Goal: Task Accomplishment & Management: Complete application form

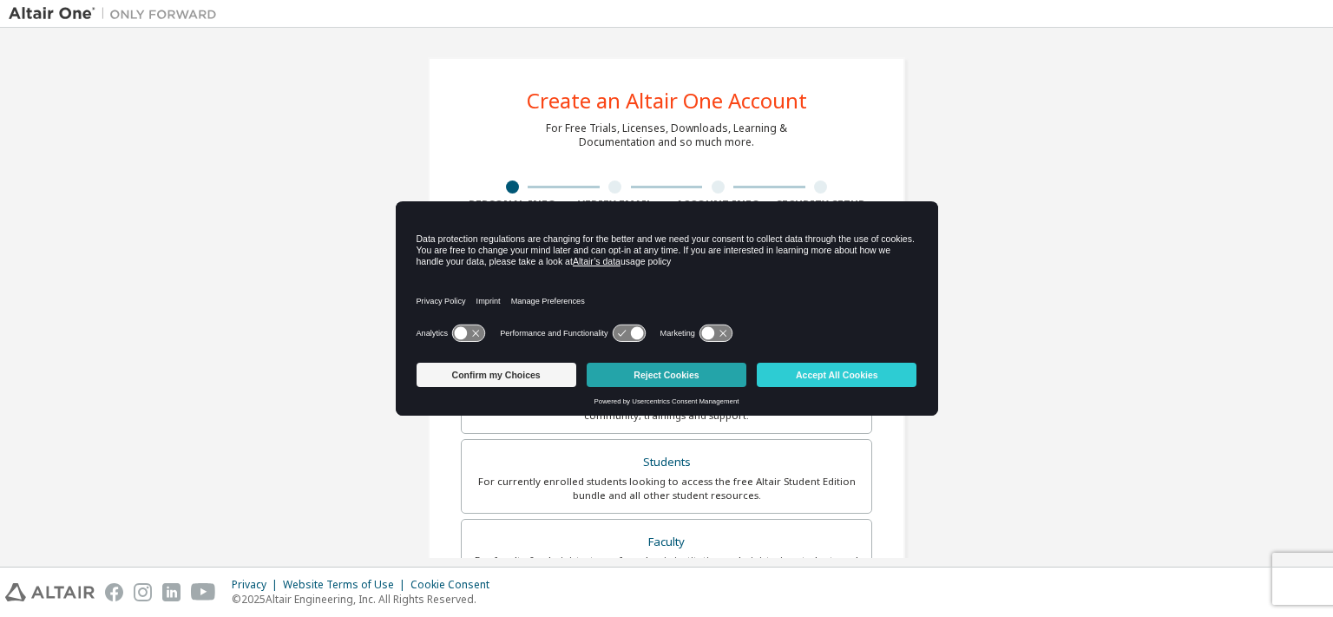
click at [671, 376] on button "Reject Cookies" at bounding box center [666, 375] width 160 height 24
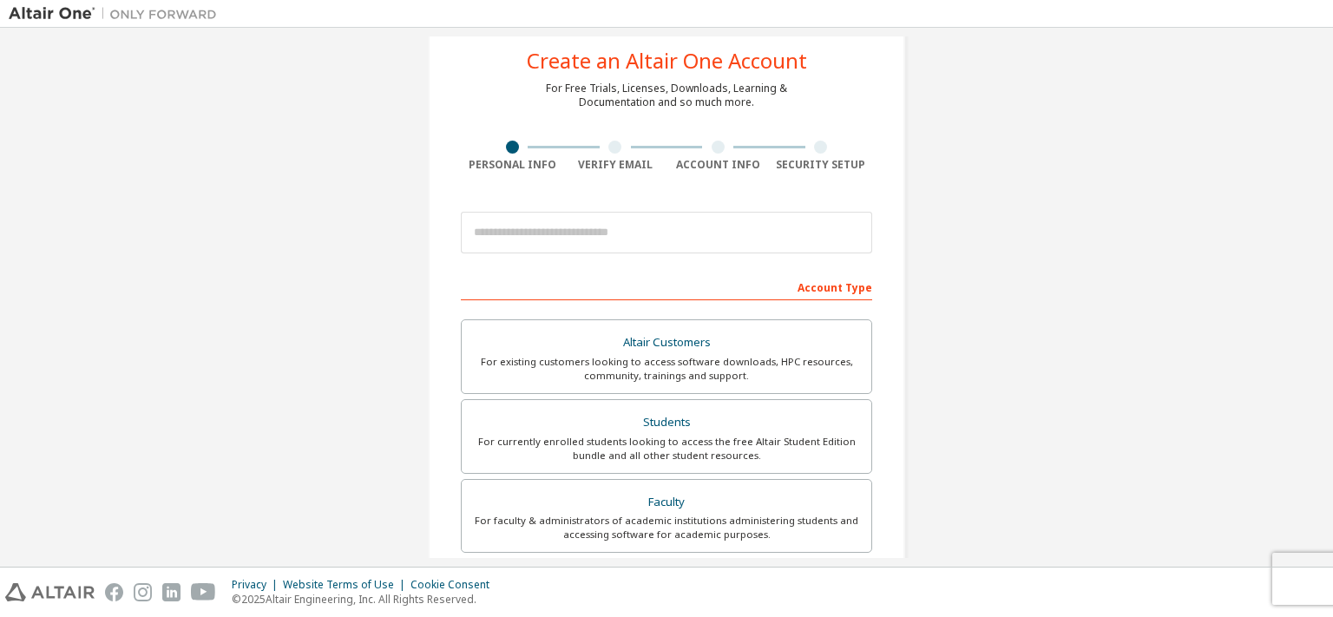
scroll to position [17, 0]
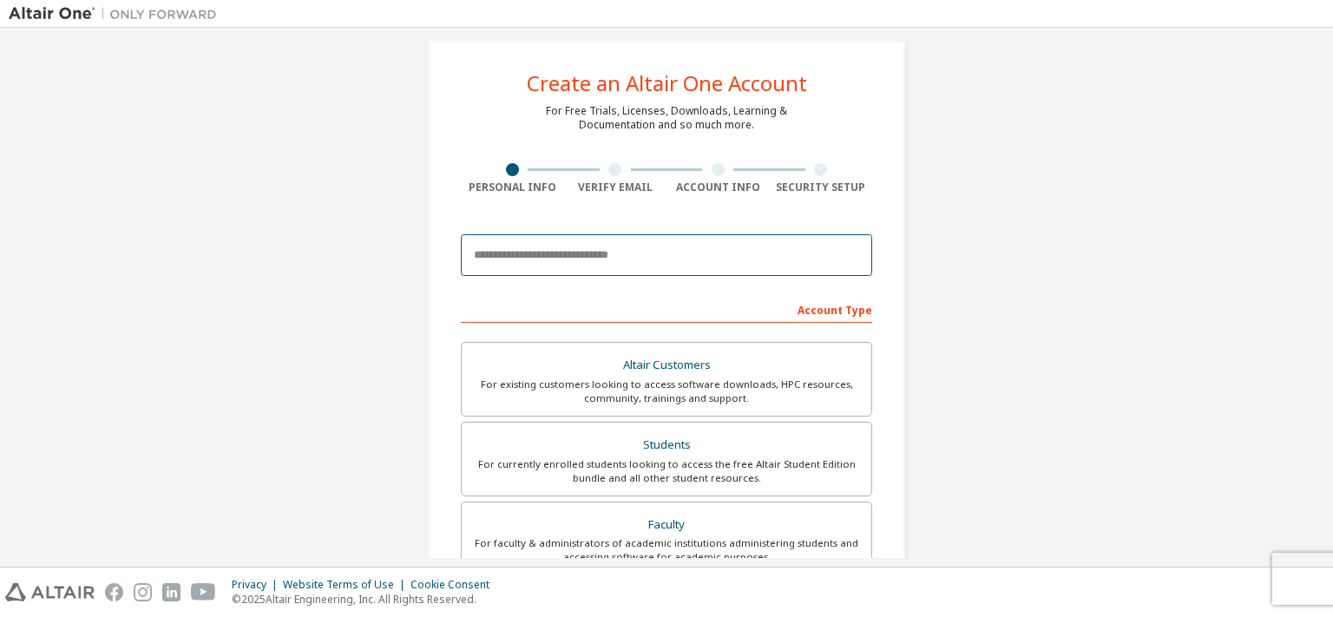
click at [658, 261] on input "email" at bounding box center [666, 255] width 411 height 42
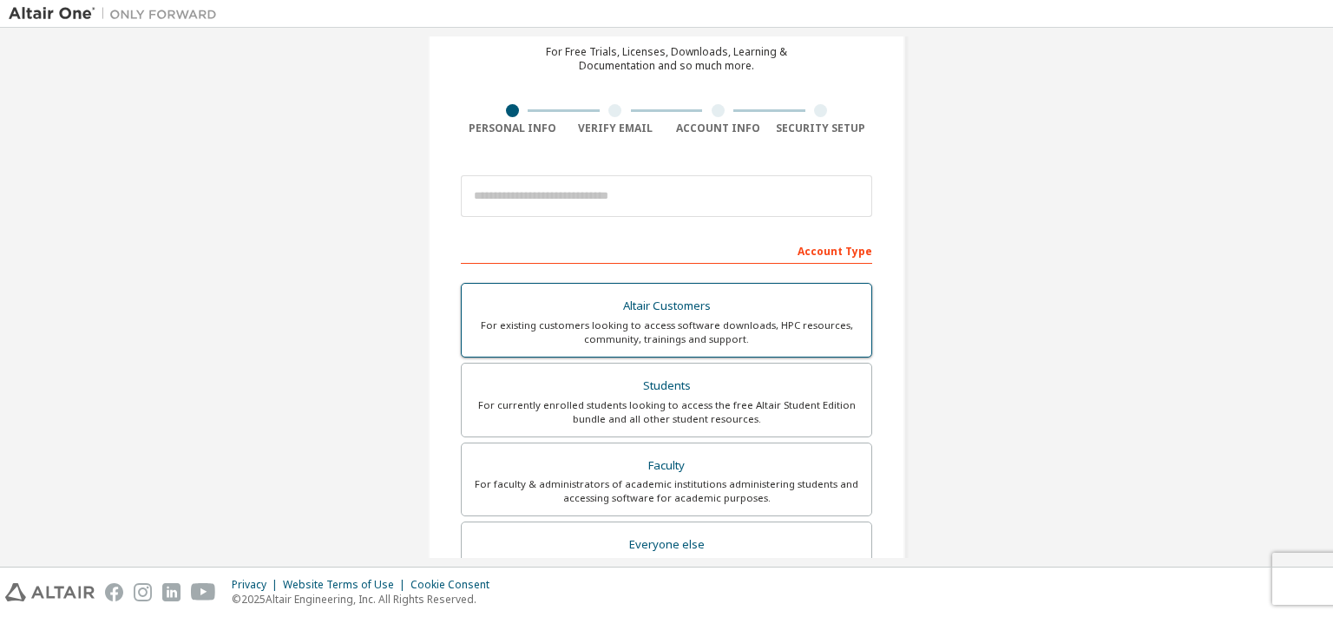
scroll to position [74, 0]
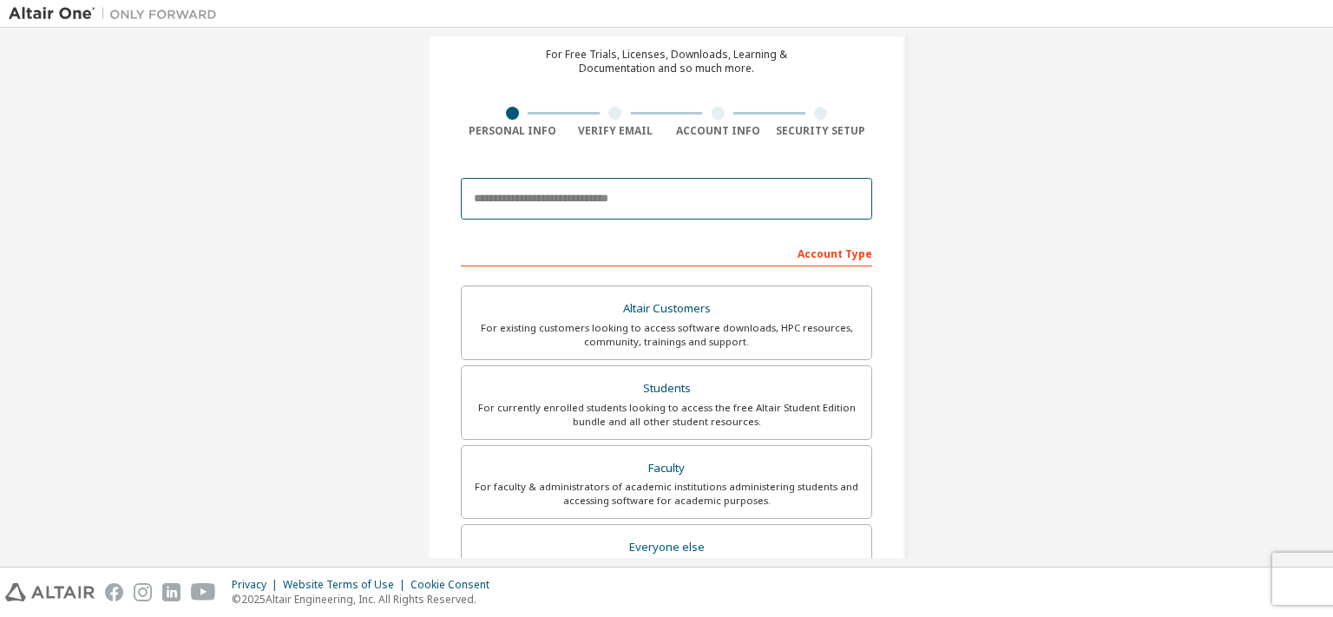
click at [571, 197] on input "email" at bounding box center [666, 199] width 411 height 42
type input "**********"
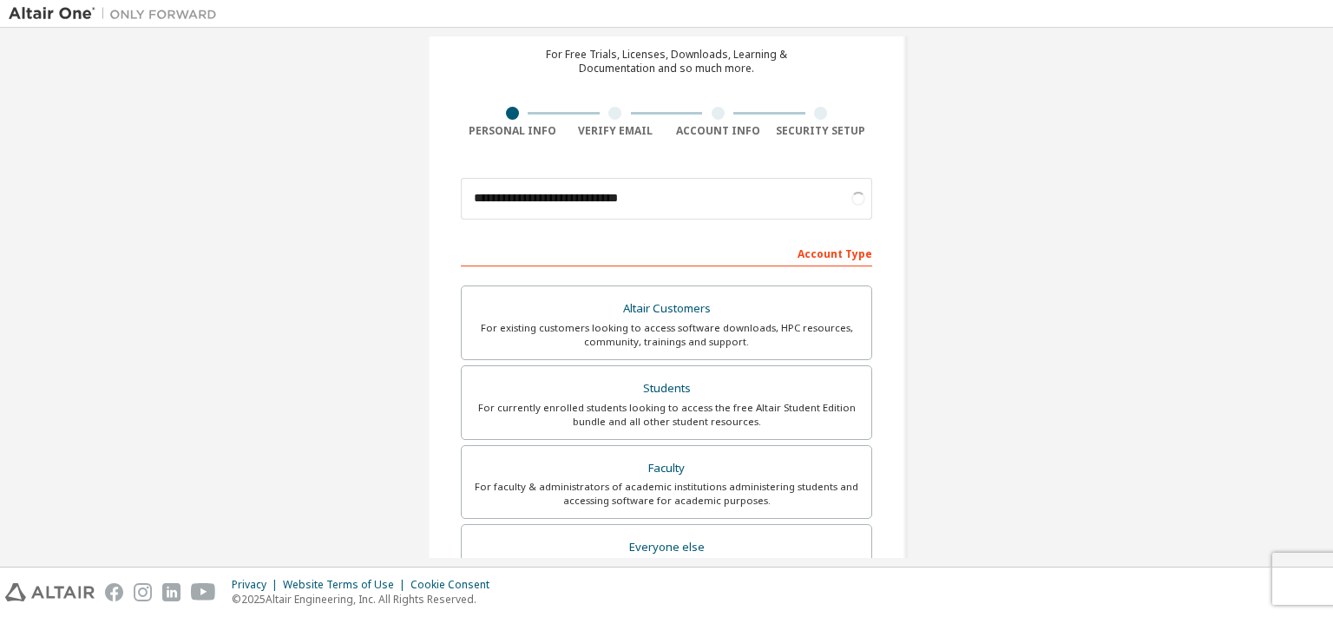
click at [674, 252] on div "Account Type" at bounding box center [666, 253] width 411 height 28
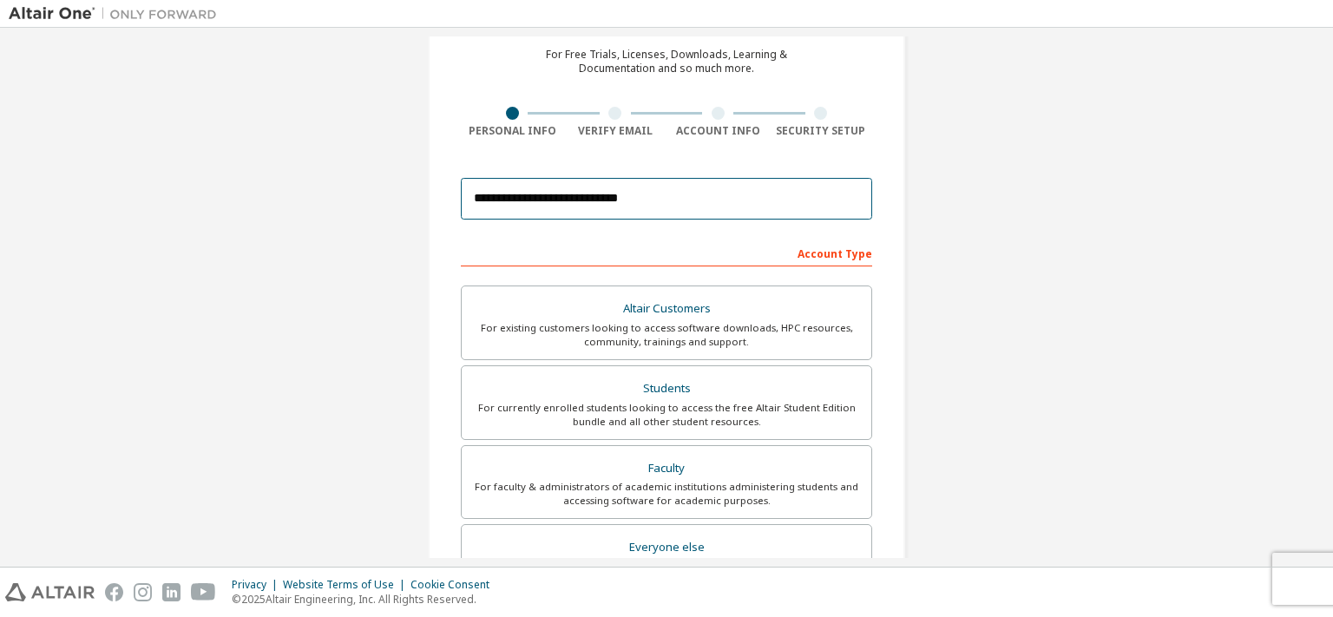
click at [645, 193] on input "**********" at bounding box center [666, 199] width 411 height 42
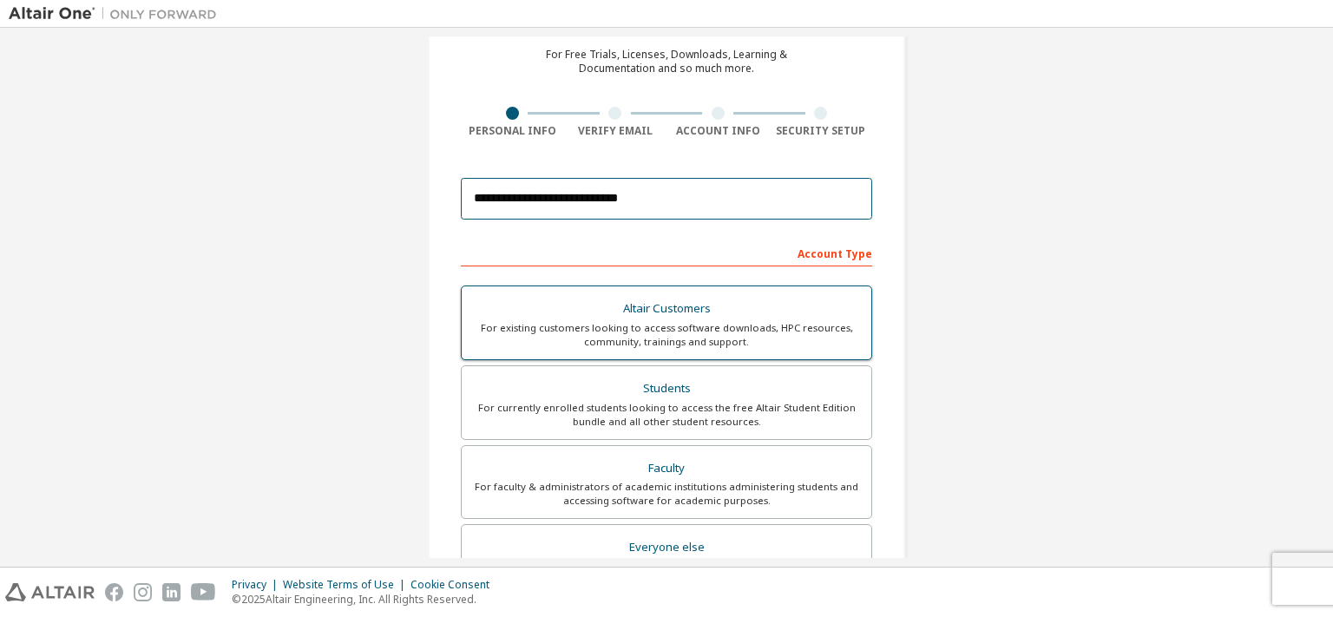
scroll to position [157, 0]
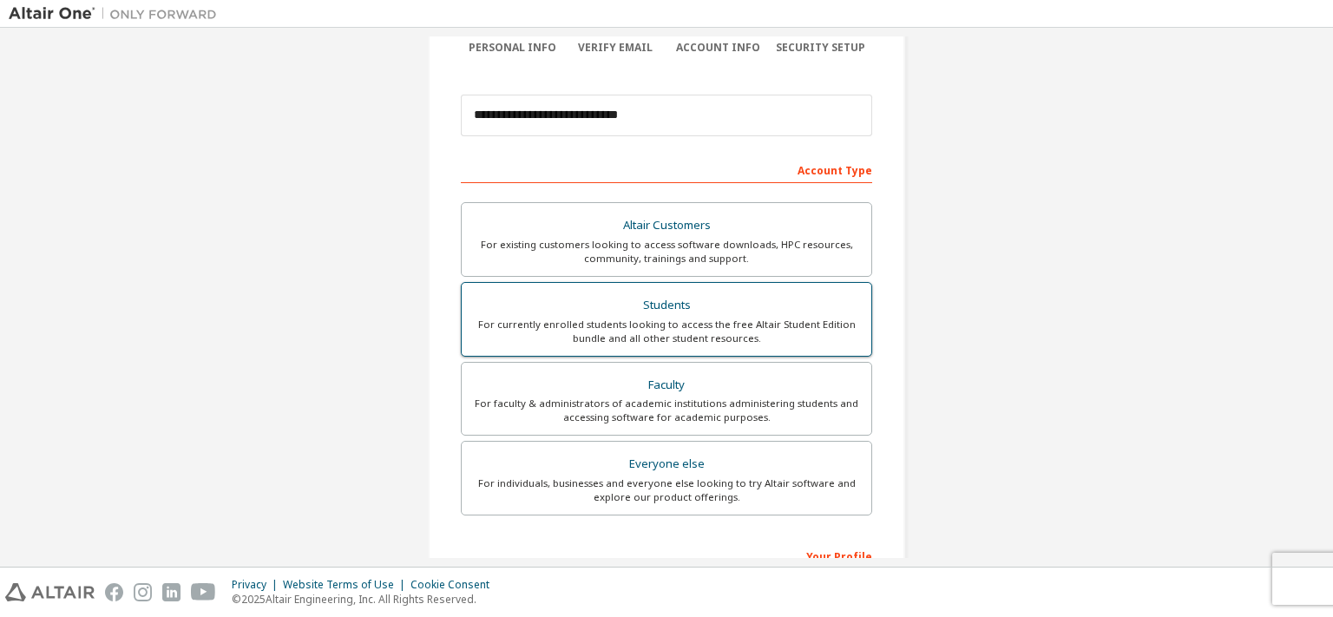
click at [741, 309] on div "Students" at bounding box center [666, 305] width 389 height 24
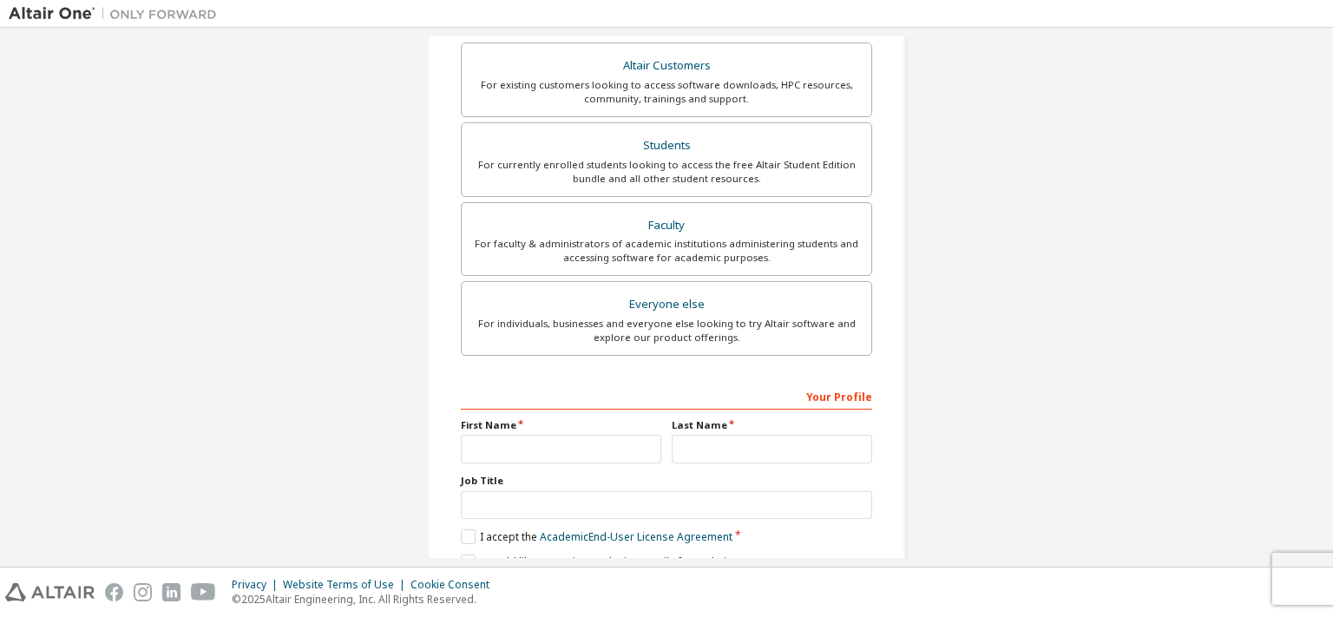
scroll to position [394, 0]
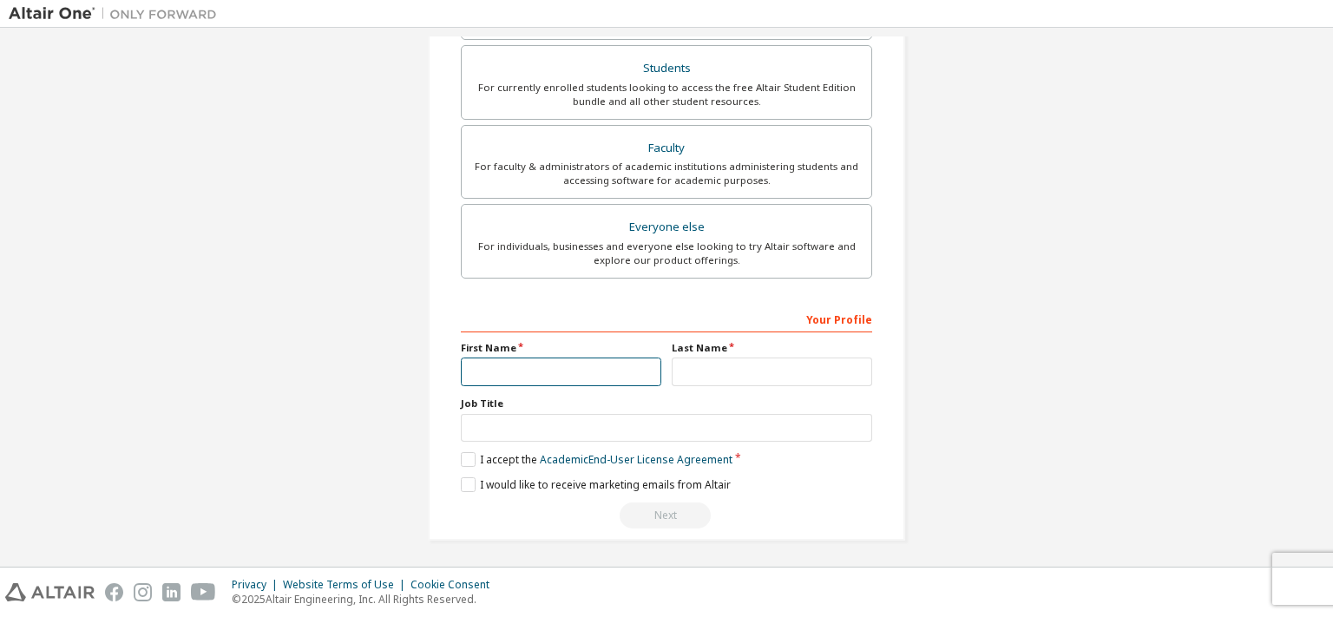
click at [600, 363] on input "text" at bounding box center [561, 371] width 200 height 29
type input "*******"
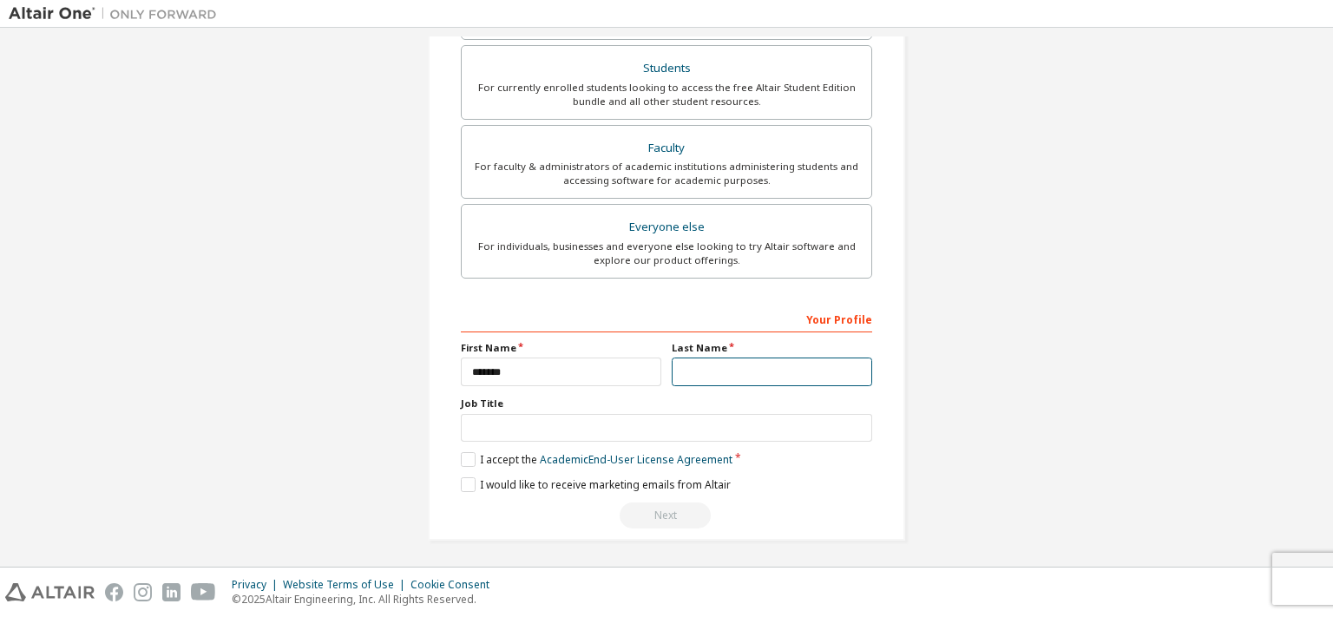
click at [727, 363] on input "text" at bounding box center [771, 371] width 200 height 29
type input "*****"
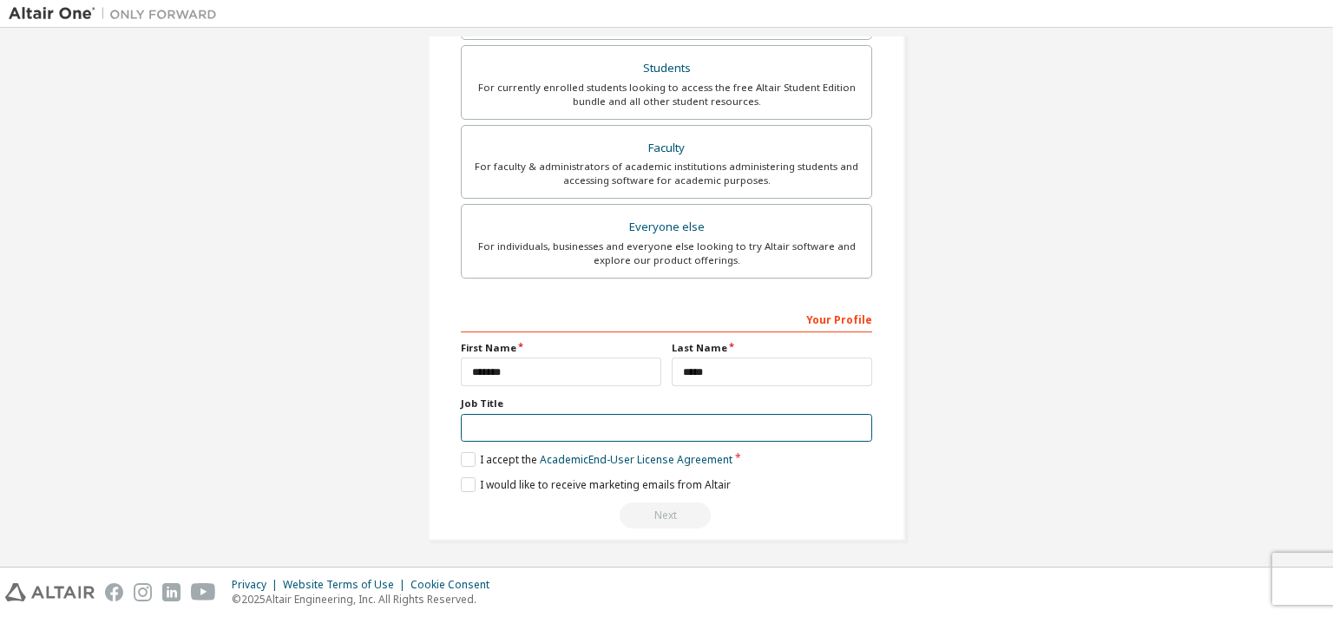
click at [590, 429] on input "text" at bounding box center [666, 428] width 411 height 29
type input "*******"
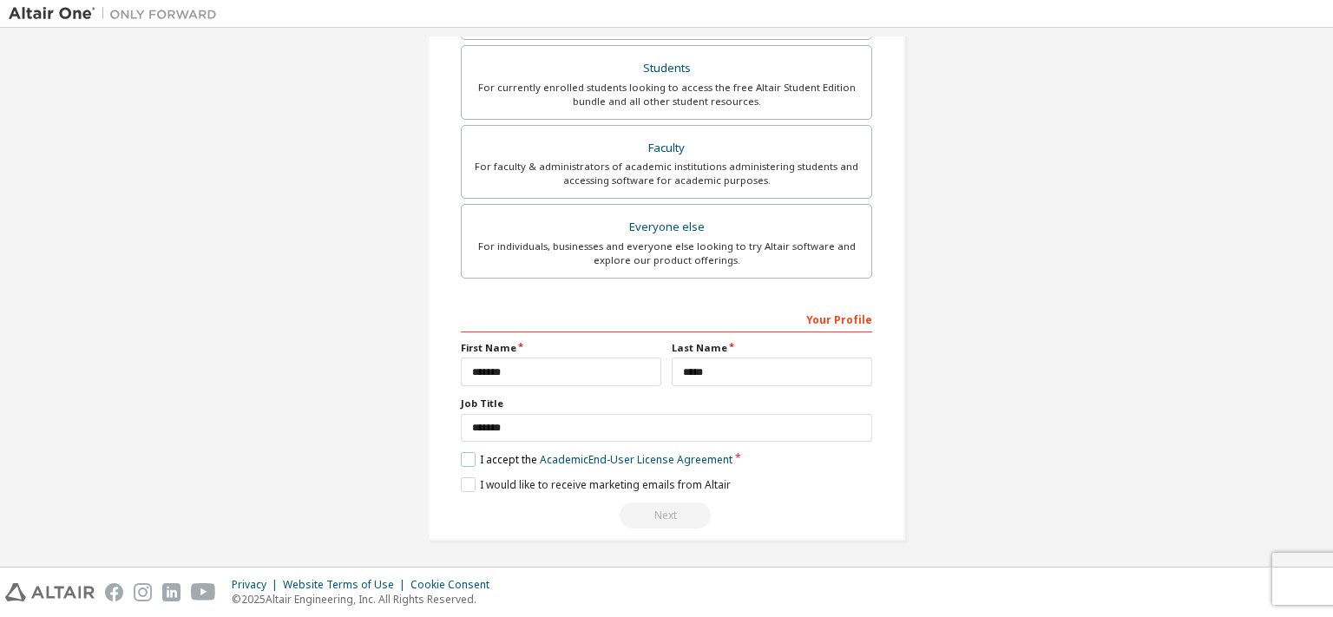
click at [462, 454] on label "I accept the Academic End-User License Agreement" at bounding box center [597, 459] width 272 height 15
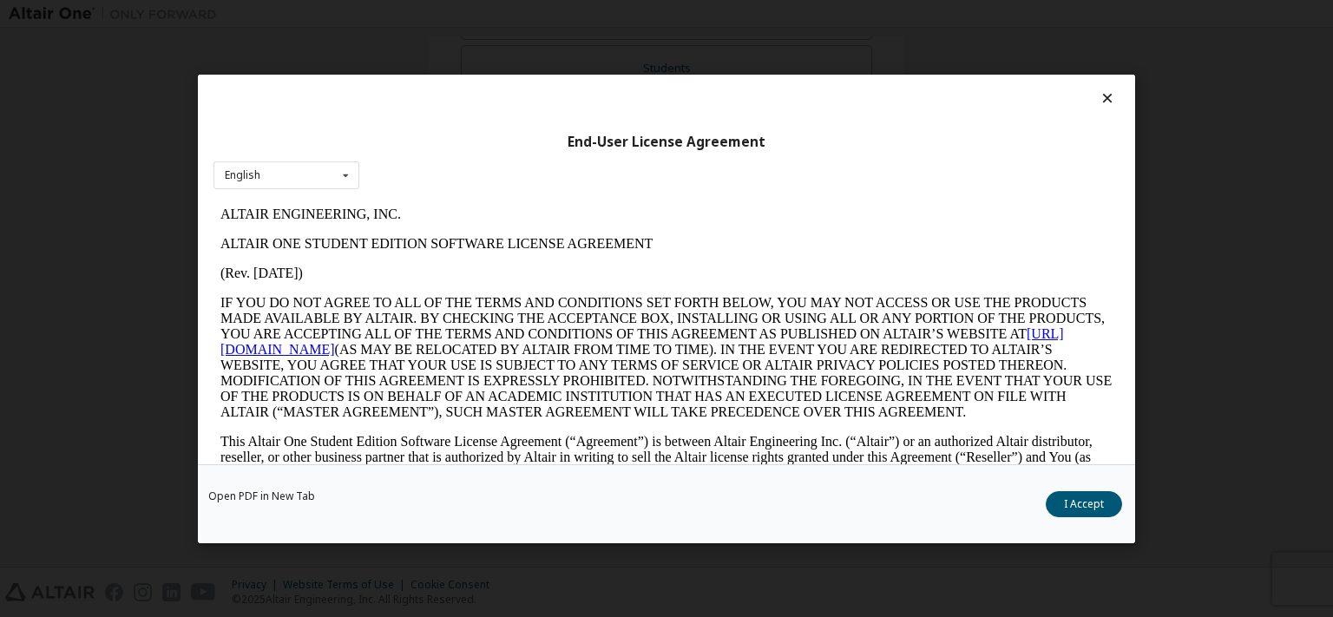
scroll to position [0, 0]
click at [1164, 140] on div "End-User License Agreement English English Open PDF in [GEOGRAPHIC_DATA] I Acce…" at bounding box center [666, 308] width 1333 height 617
click at [167, 326] on div "End-User License Agreement English English Open PDF in [GEOGRAPHIC_DATA] I Acce…" at bounding box center [666, 308] width 1333 height 617
click at [696, 572] on div "End-User License Agreement English English Open PDF in [GEOGRAPHIC_DATA] I Acce…" at bounding box center [666, 308] width 1333 height 617
click at [1098, 99] on icon at bounding box center [1107, 98] width 18 height 16
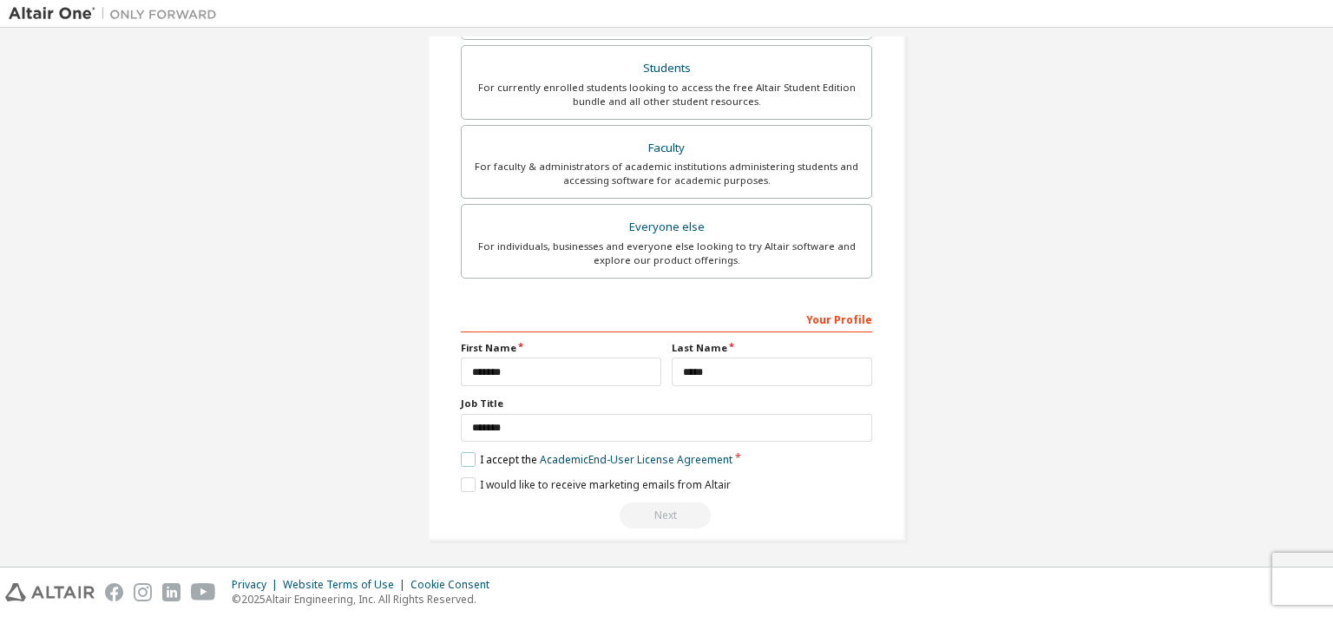
click at [462, 458] on label "I accept the Academic End-User License Agreement" at bounding box center [597, 459] width 272 height 15
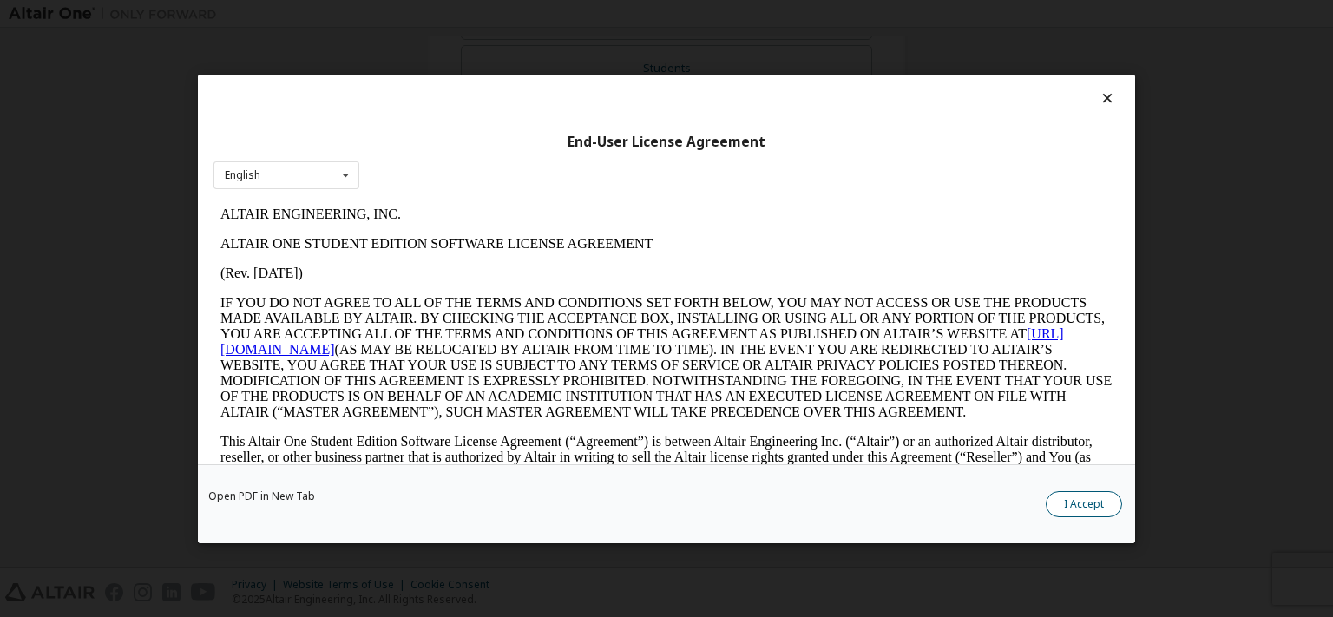
click at [1071, 501] on button "I Accept" at bounding box center [1083, 503] width 76 height 26
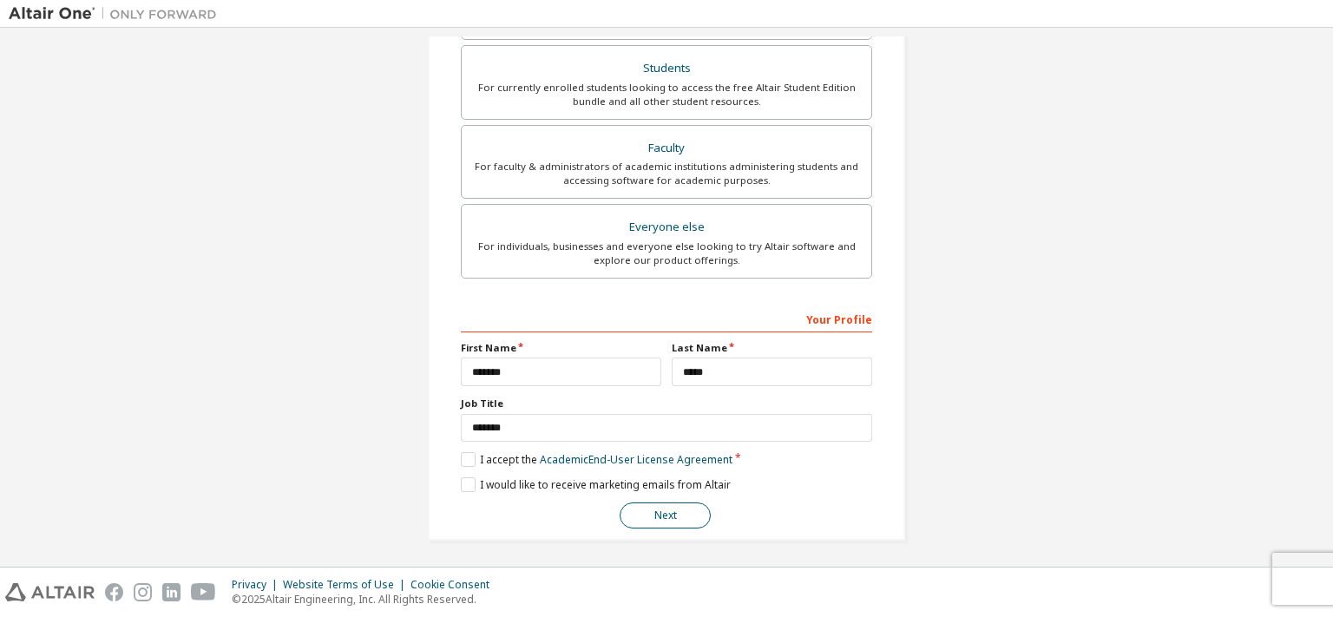
click at [665, 514] on button "Next" at bounding box center [664, 515] width 91 height 26
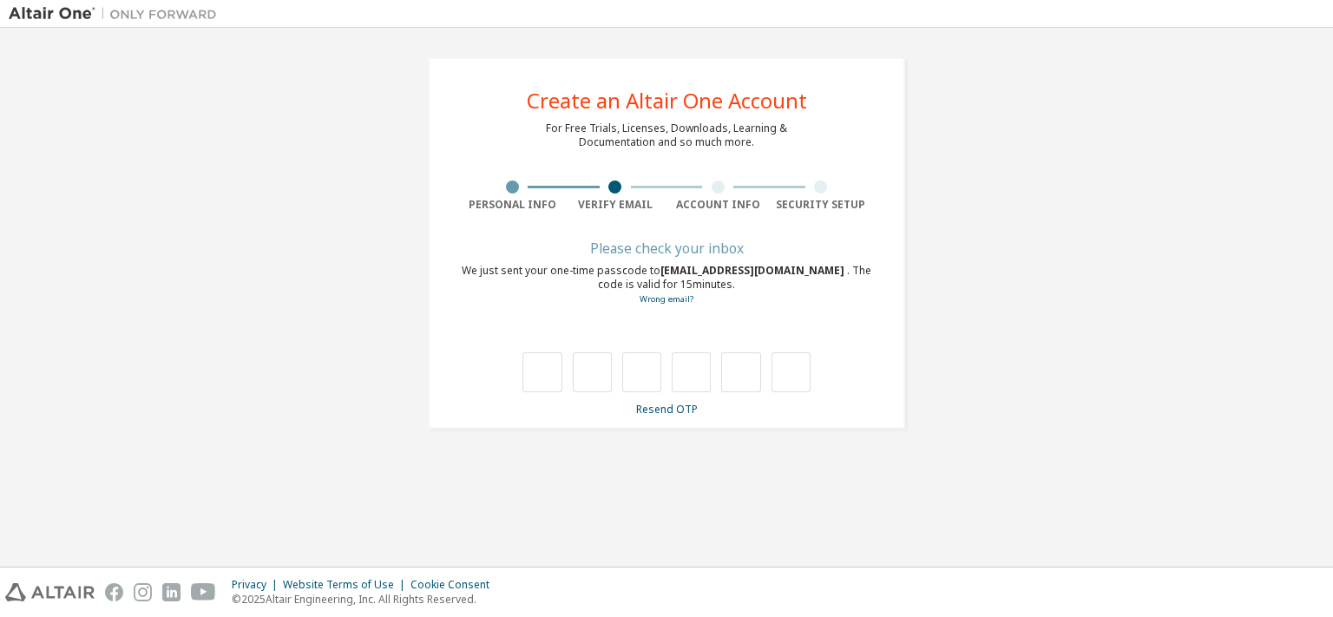
type input "*"
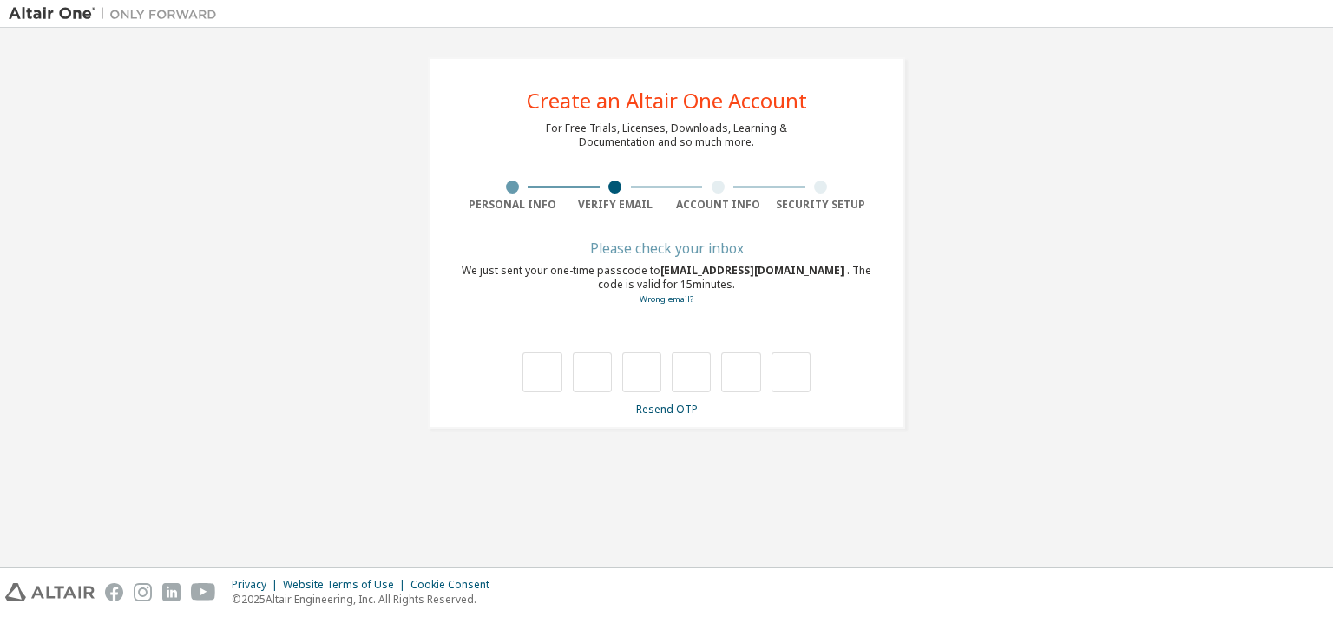
type input "*"
